Goal: Use online tool/utility: Utilize a website feature to perform a specific function

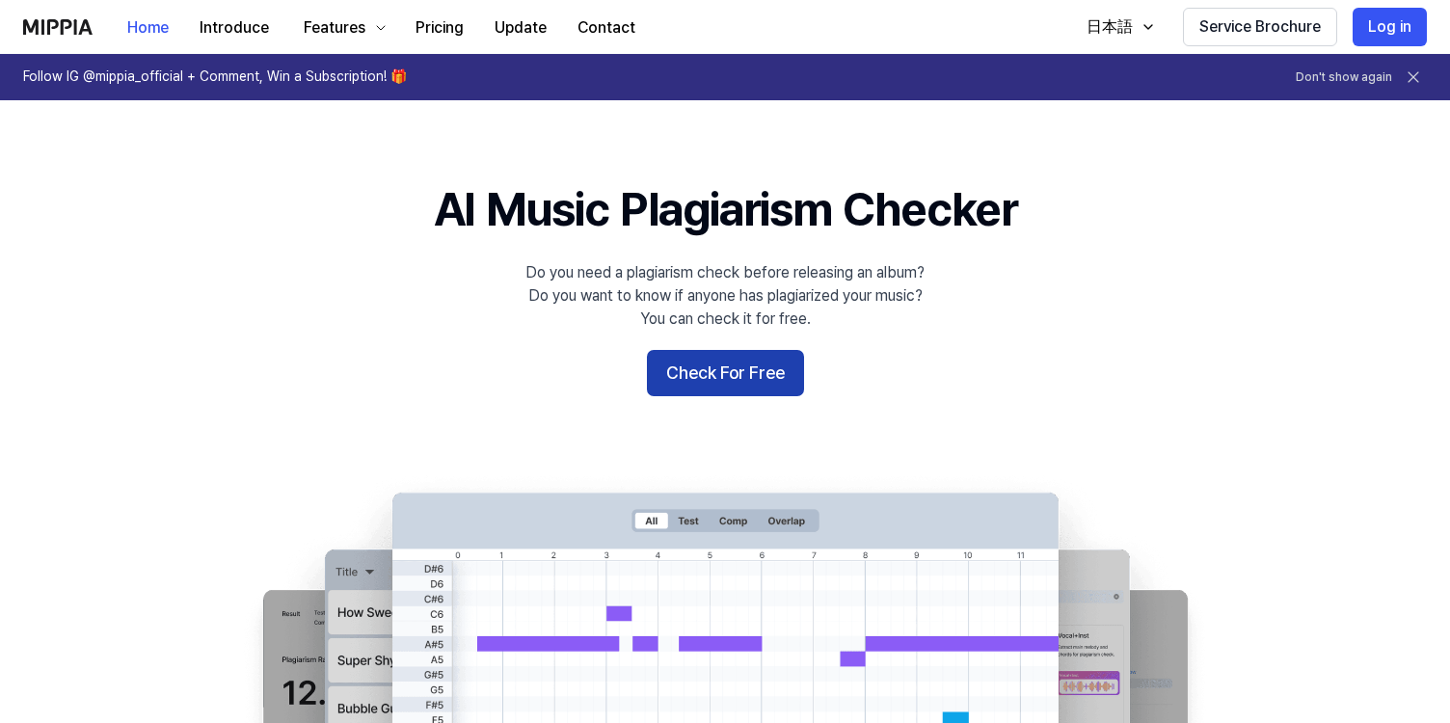
click at [741, 375] on button "Check For Free" at bounding box center [725, 373] width 157 height 46
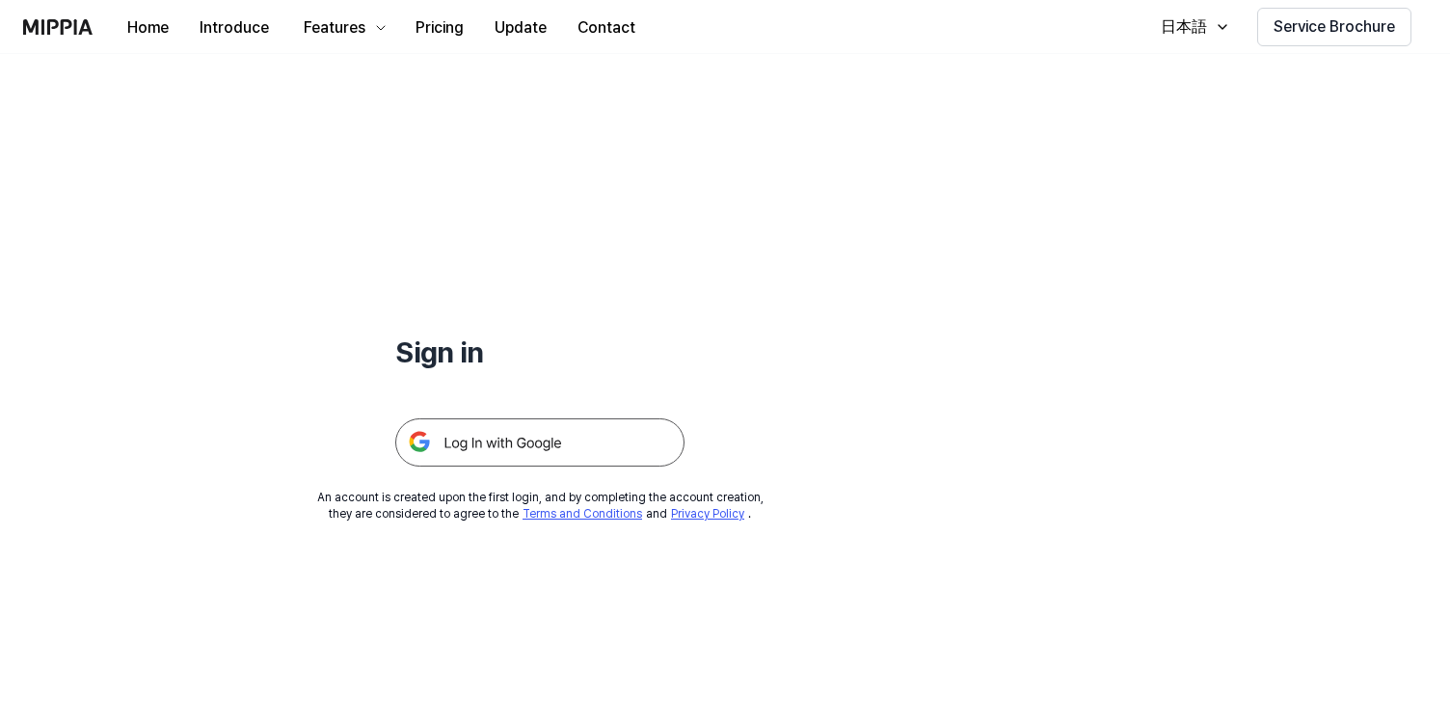
click at [519, 446] on img at bounding box center [539, 442] width 289 height 48
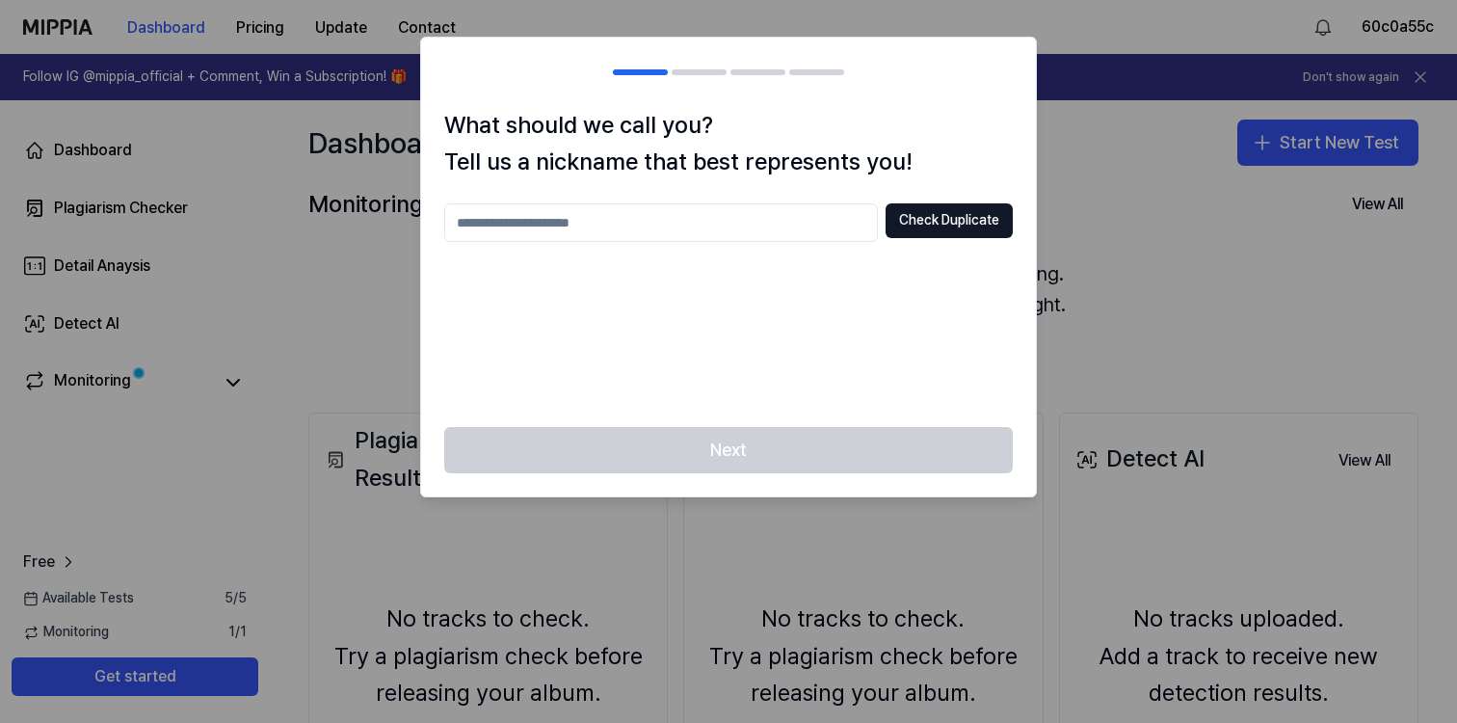
click at [861, 460] on div "Next" at bounding box center [728, 461] width 615 height 69
click at [930, 222] on button "Check Duplicate" at bounding box center [949, 220] width 127 height 35
click at [675, 226] on input "text" at bounding box center [661, 222] width 434 height 39
click at [956, 222] on button "Check Duplicate" at bounding box center [949, 220] width 127 height 35
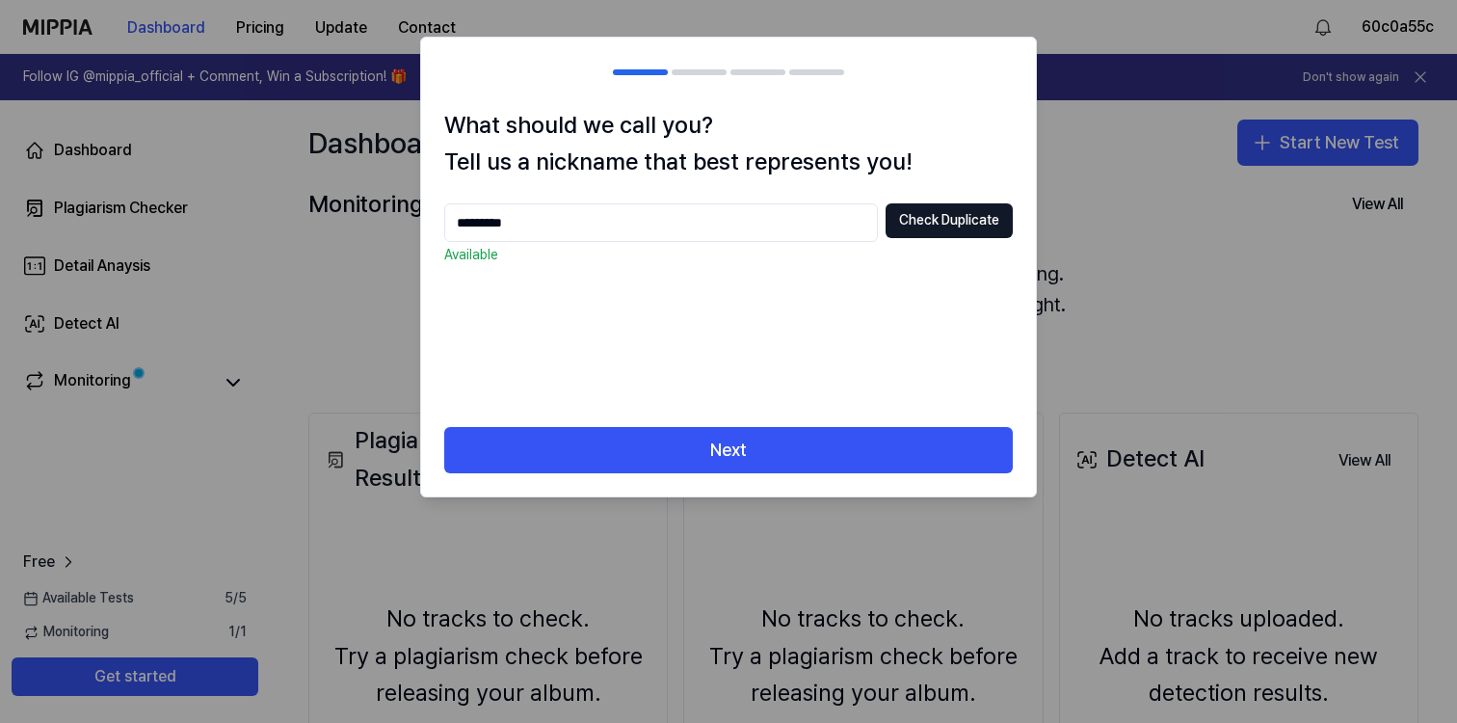
drag, startPoint x: 493, startPoint y: 225, endPoint x: 490, endPoint y: 258, distance: 34.0
click at [493, 225] on input "*********" at bounding box center [661, 222] width 434 height 39
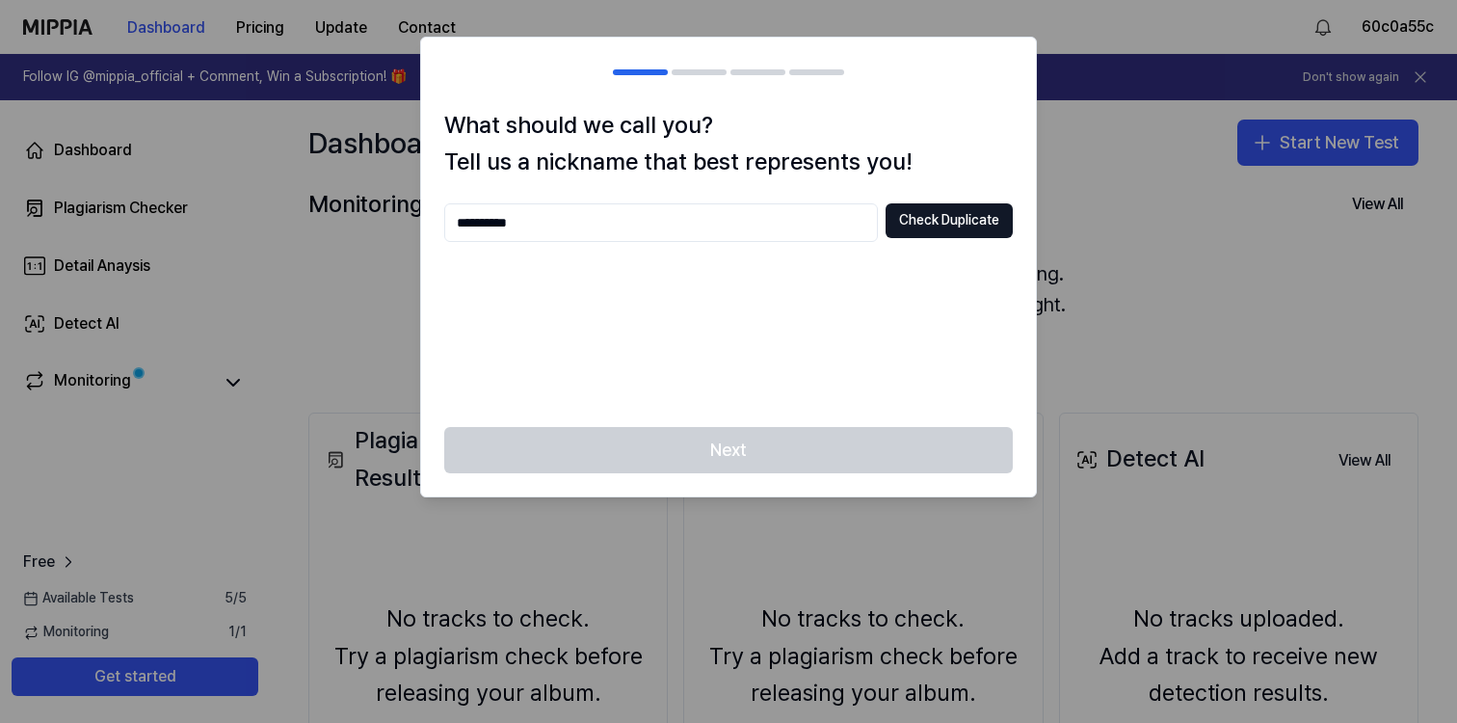
type input "**********"
click at [744, 366] on div "**********" at bounding box center [728, 303] width 569 height 200
click at [987, 224] on button "Check Duplicate" at bounding box center [949, 220] width 127 height 35
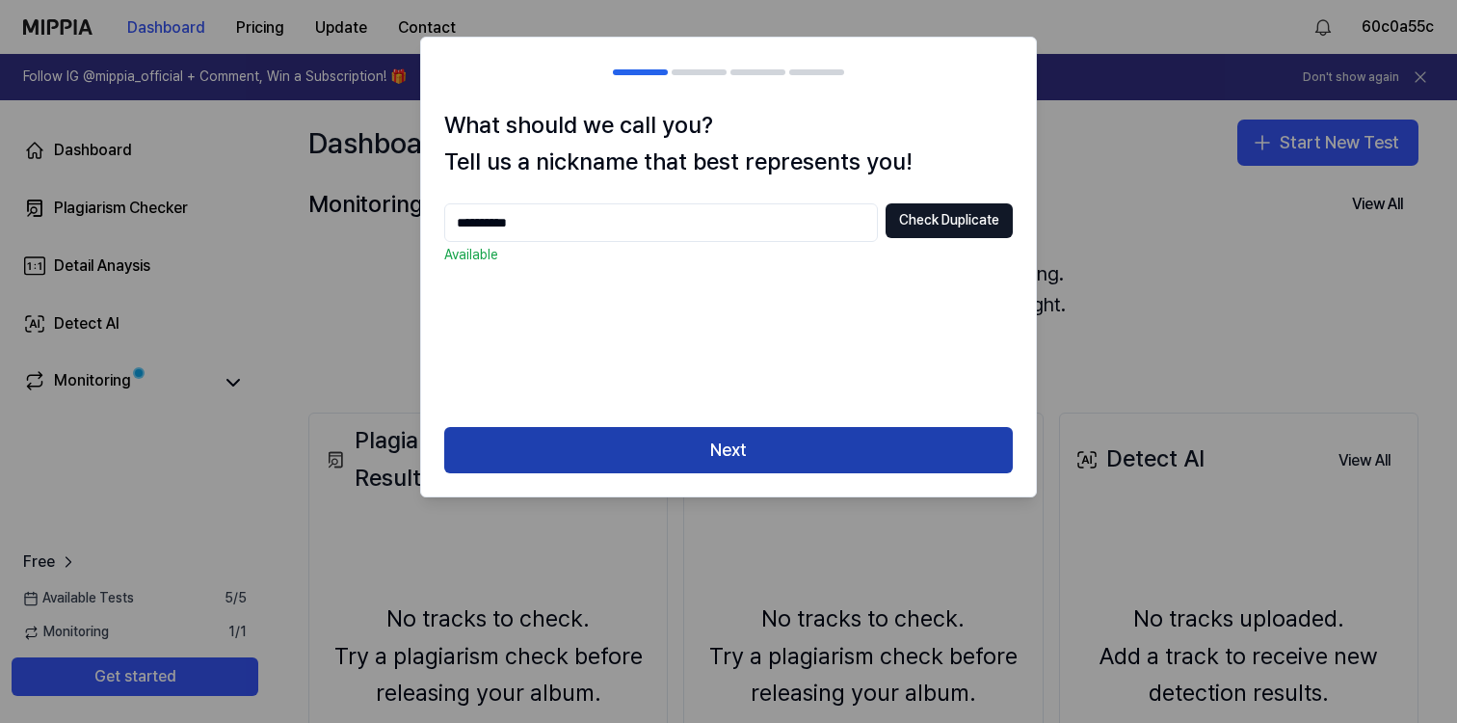
click at [772, 456] on button "Next" at bounding box center [728, 450] width 569 height 46
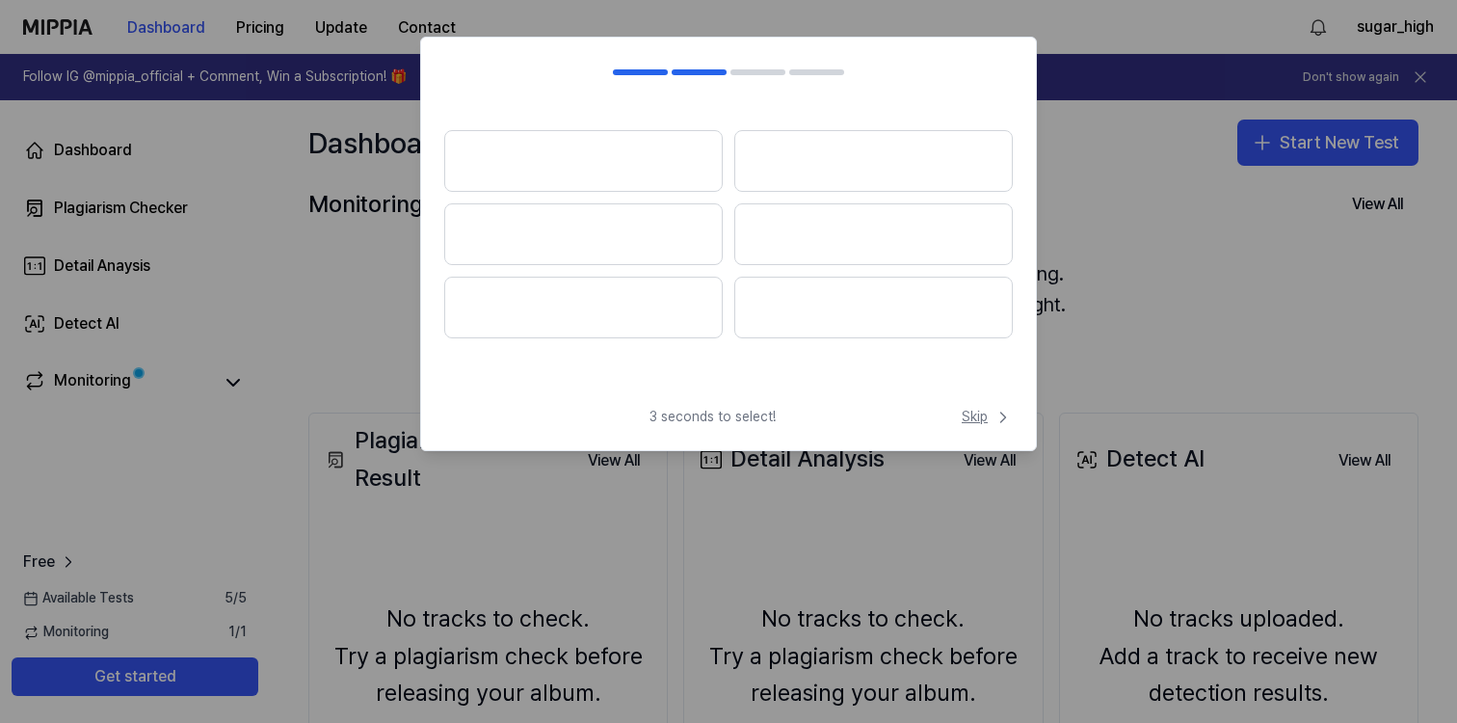
click at [963, 419] on span "Skip" at bounding box center [987, 417] width 51 height 19
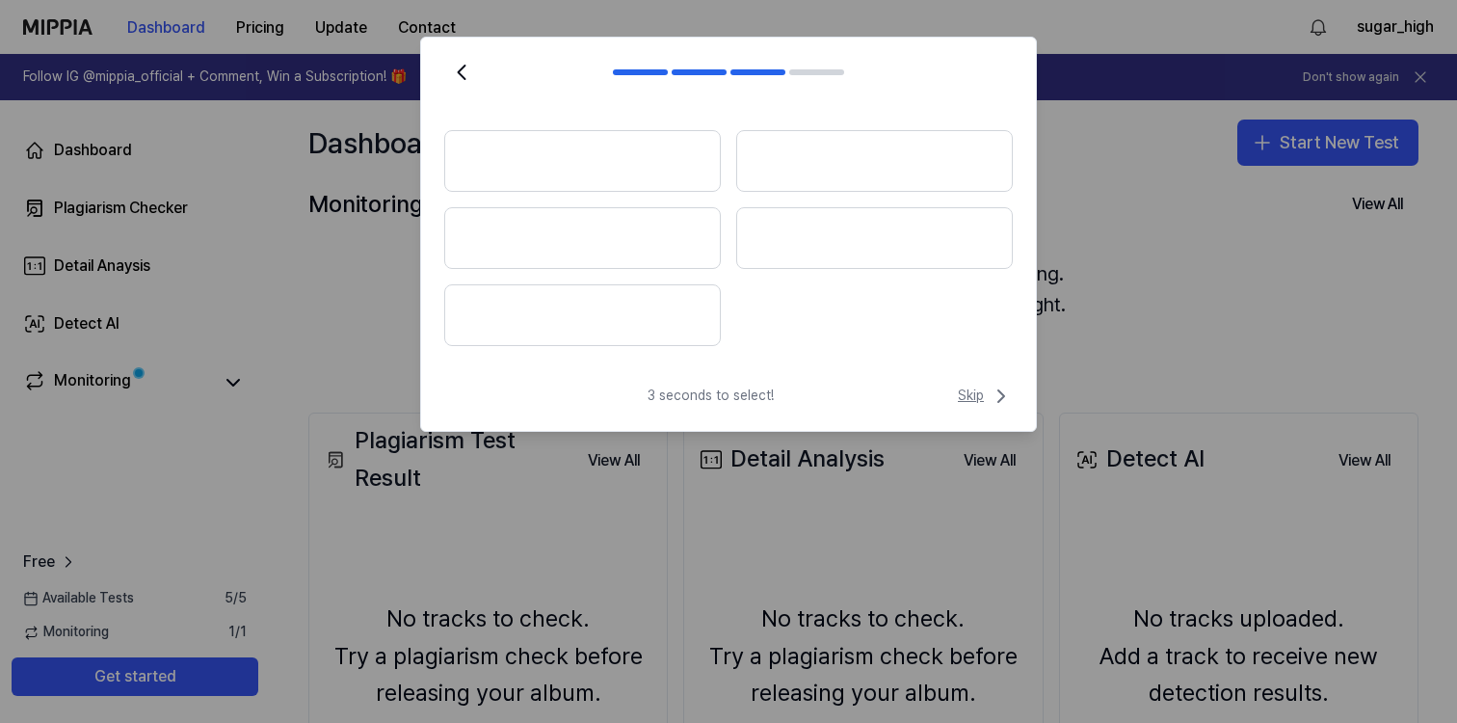
click at [986, 400] on span "Skip" at bounding box center [985, 396] width 55 height 23
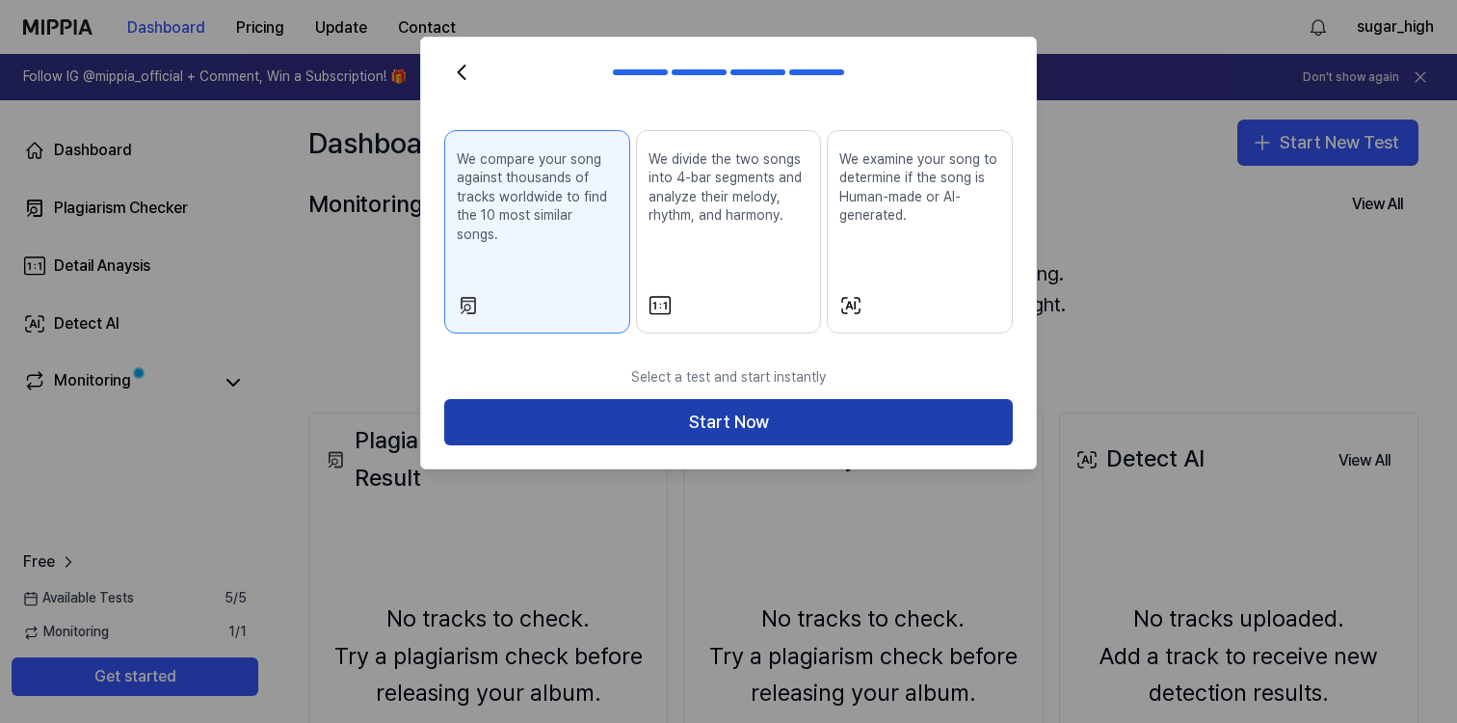
click at [695, 399] on button "Start Now" at bounding box center [728, 422] width 569 height 46
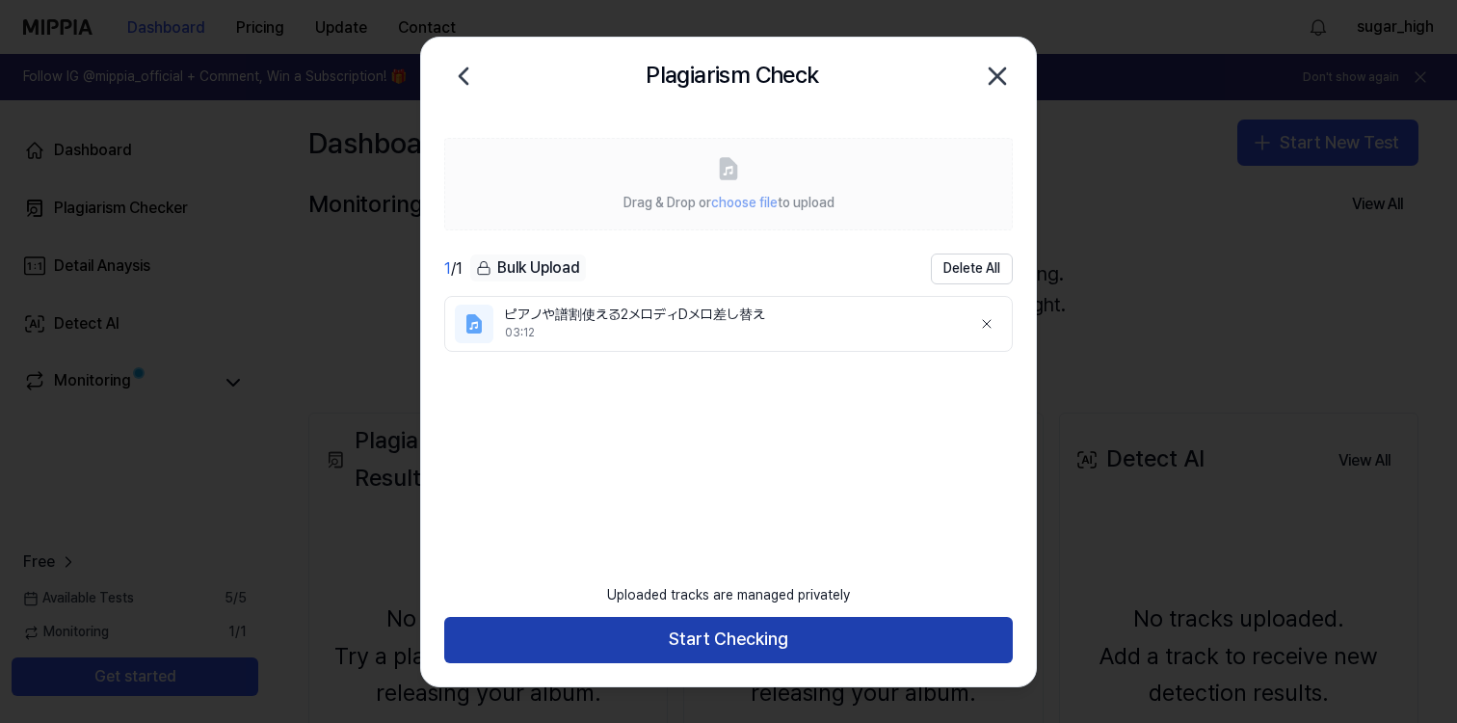
click at [721, 646] on button "Start Checking" at bounding box center [728, 640] width 569 height 46
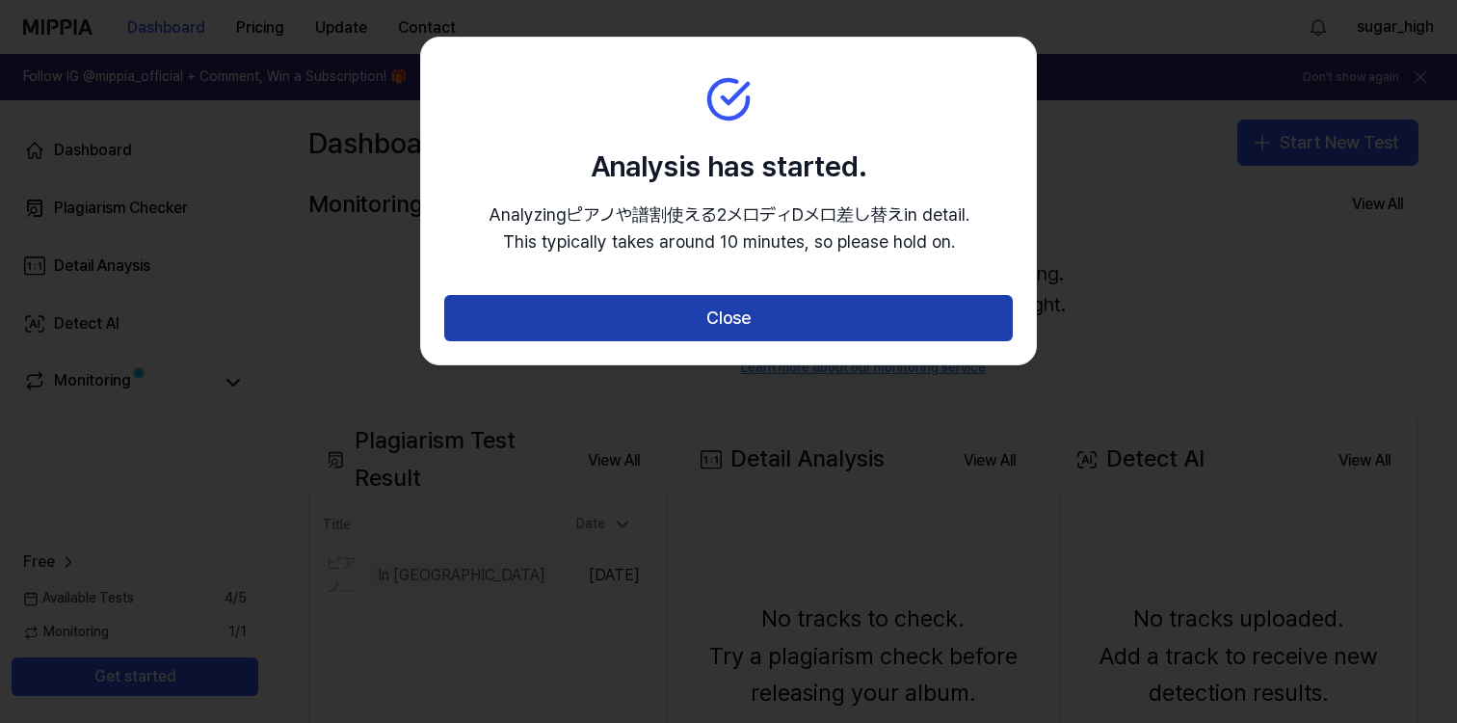
click at [803, 318] on button "Close" at bounding box center [728, 318] width 569 height 46
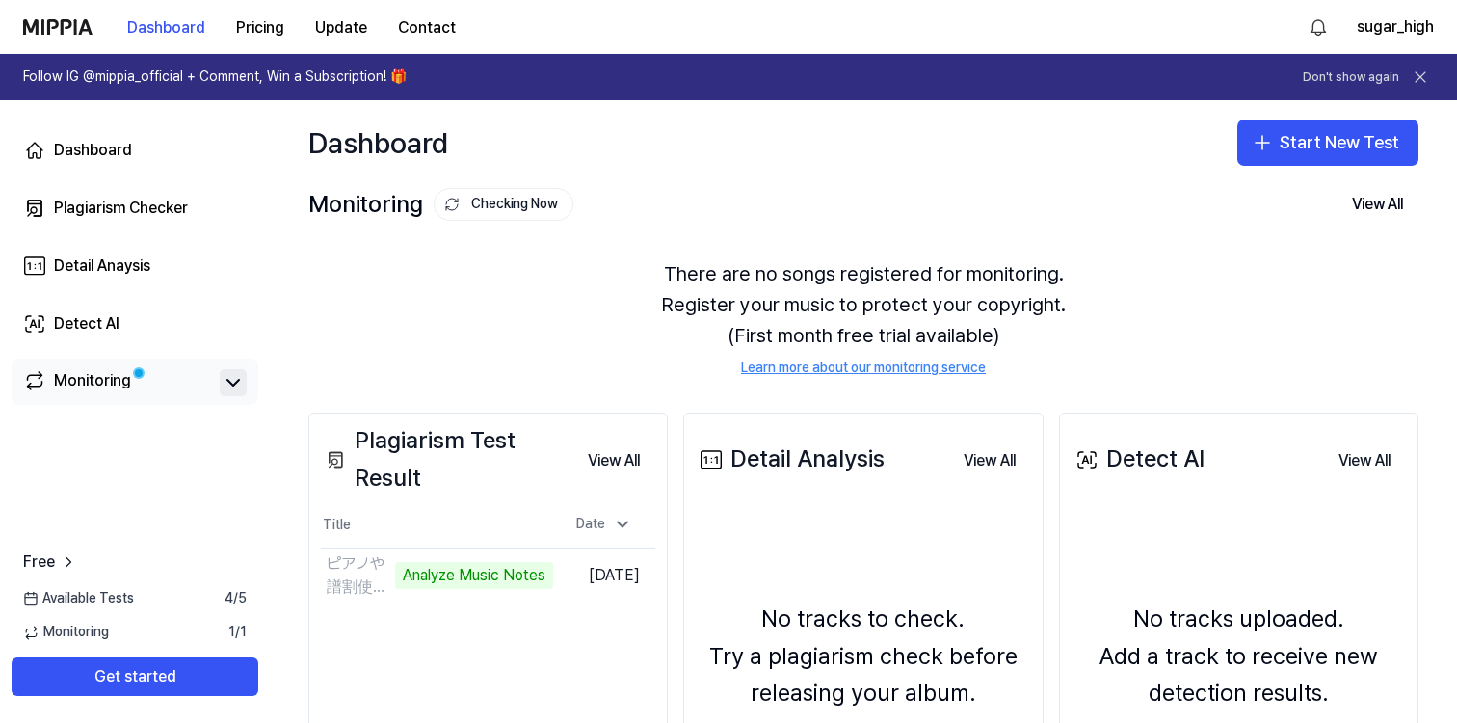
click at [235, 382] on icon at bounding box center [233, 382] width 23 height 23
click at [235, 382] on icon at bounding box center [233, 383] width 12 height 6
